Goal: Find specific page/section: Find specific page/section

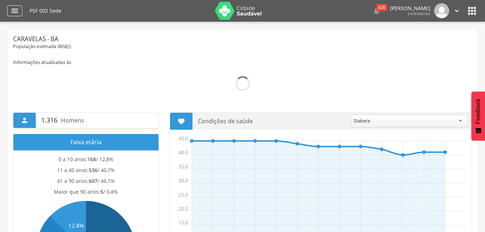
drag, startPoint x: 0, startPoint y: 0, endPoint x: 13, endPoint y: 9, distance: 15.3
click at [13, 9] on icon "" at bounding box center [14, 10] width 9 height 9
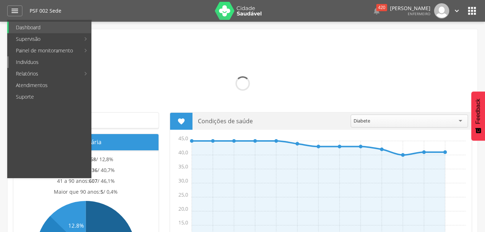
click at [25, 60] on link "Indivíduos" at bounding box center [50, 62] width 82 height 12
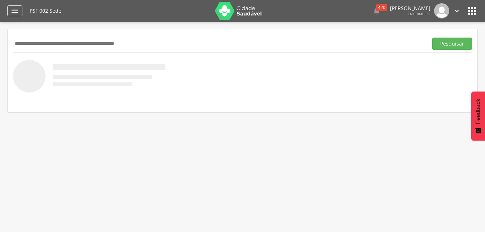
click at [16, 10] on icon "" at bounding box center [14, 10] width 9 height 9
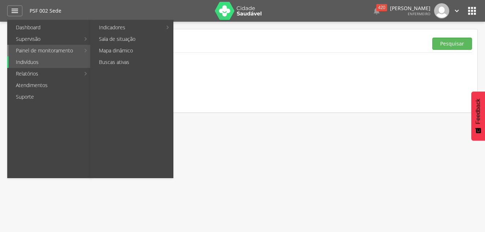
click at [78, 49] on link "Painel de monitoramento" at bounding box center [44, 51] width 71 height 12
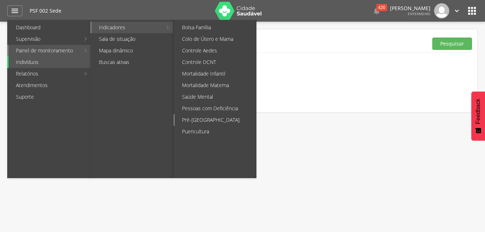
click at [207, 121] on link "Pré-[GEOGRAPHIC_DATA]" at bounding box center [215, 120] width 81 height 12
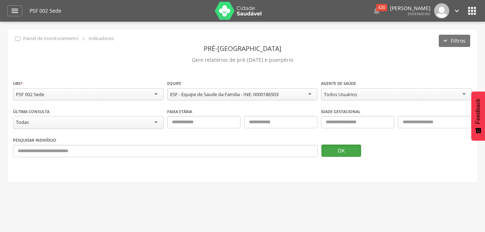
click at [339, 146] on button "OK" at bounding box center [341, 150] width 40 height 12
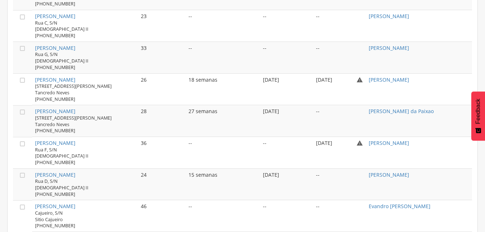
scroll to position [384, 0]
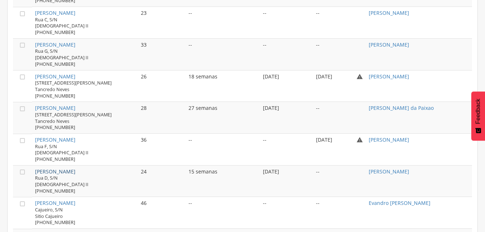
click at [56, 173] on link "[PERSON_NAME]" at bounding box center [55, 171] width 40 height 7
type input "**********"
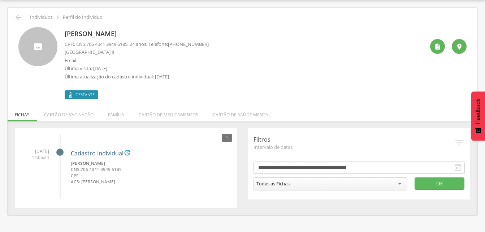
click at [86, 152] on link "Cadastro Individual" at bounding box center [97, 153] width 53 height 6
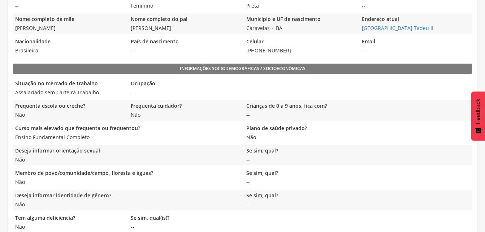
scroll to position [263, 0]
